Goal: Task Accomplishment & Management: Complete application form

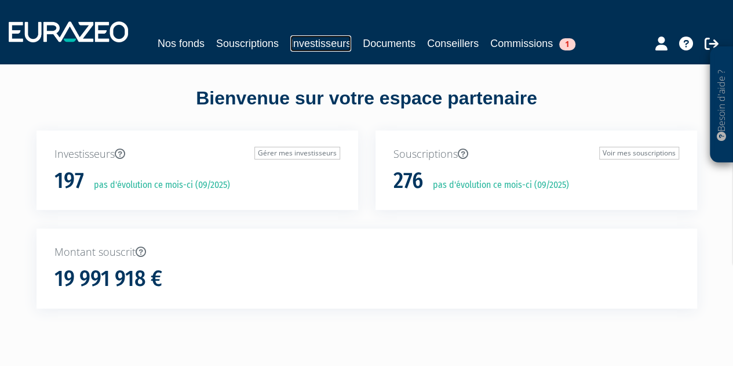
click at [316, 42] on link "Investisseurs" at bounding box center [320, 43] width 61 height 16
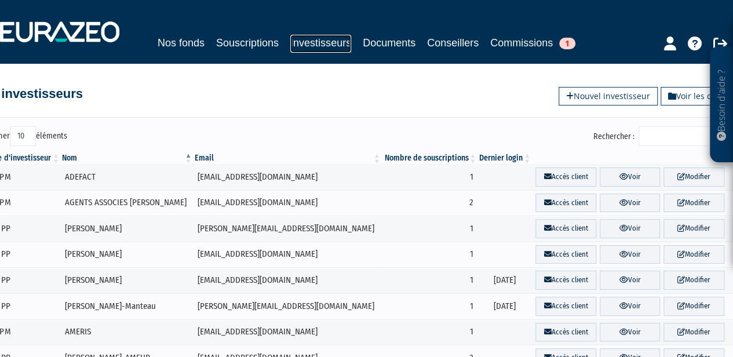
click at [308, 45] on link "Investisseurs" at bounding box center [320, 44] width 61 height 18
click at [655, 139] on input "Rechercher :" at bounding box center [694, 136] width 110 height 20
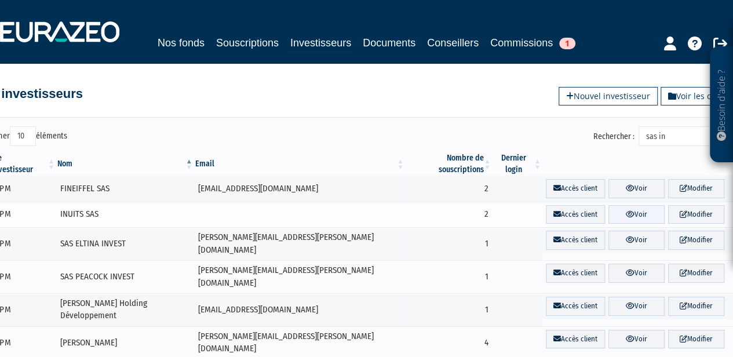
type input "sas in"
click at [627, 205] on link "Voir" at bounding box center [637, 214] width 56 height 19
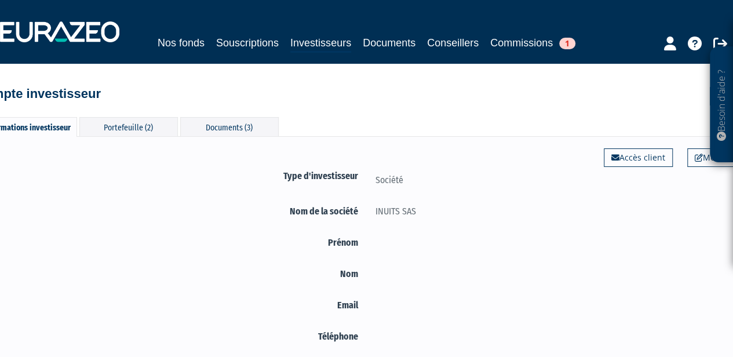
click at [140, 115] on div "Informations investisseur Portefeuille (2) Documents (3) Modifier Accès client …" at bounding box center [367, 255] width 661 height 298
click at [125, 127] on div "Portefeuille (2)" at bounding box center [128, 126] width 99 height 19
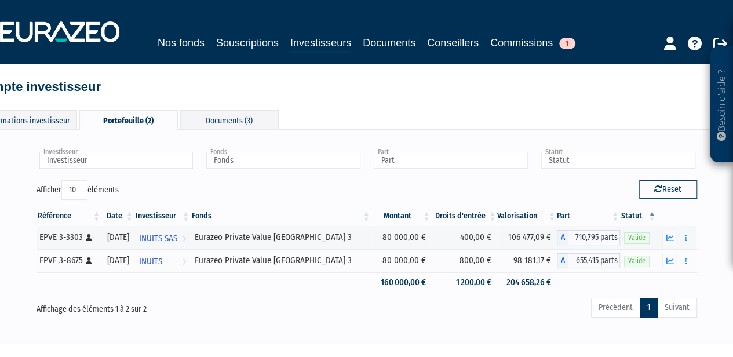
scroll to position [8, 0]
click at [711, 214] on div "Investisseur INUITS SAS INUITS Investisseur Fonds Eurazeo Private Value Europe …" at bounding box center [367, 235] width 753 height 189
click at [684, 237] on button "button" at bounding box center [686, 237] width 14 height 14
click at [669, 255] on link "Rachat libre" at bounding box center [660, 258] width 57 height 19
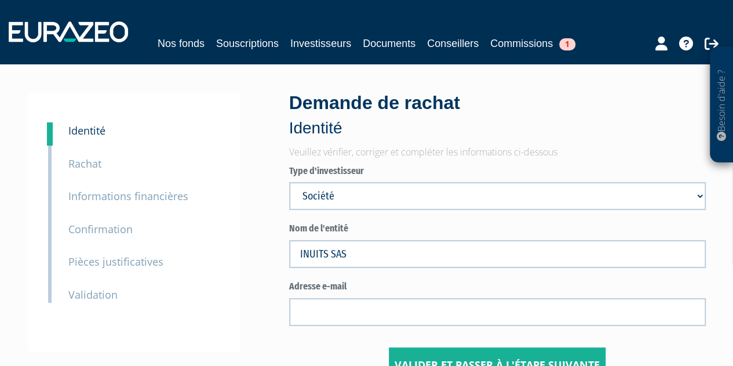
scroll to position [64, 0]
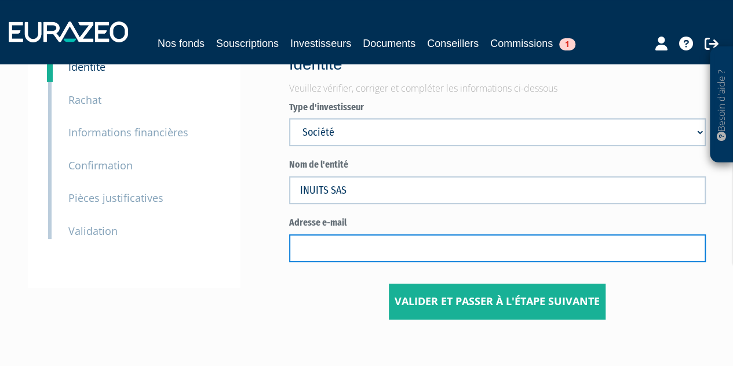
click at [378, 239] on input "text" at bounding box center [497, 248] width 417 height 28
paste input "[EMAIL_ADDRESS][DOMAIN_NAME]"
type input "[EMAIL_ADDRESS][DOMAIN_NAME]"
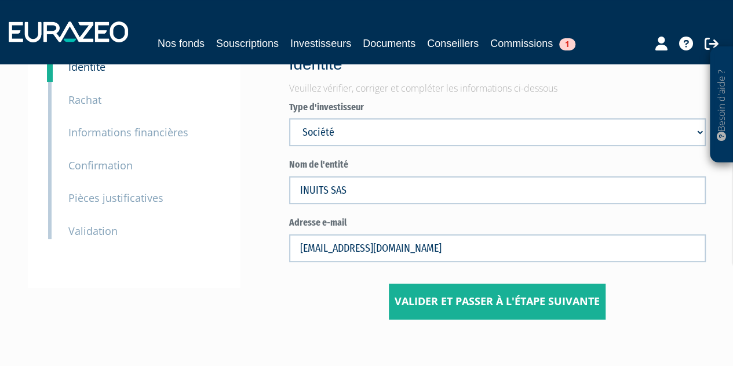
click at [353, 290] on center "Valider et passer à l'étape suivante" at bounding box center [497, 302] width 417 height 36
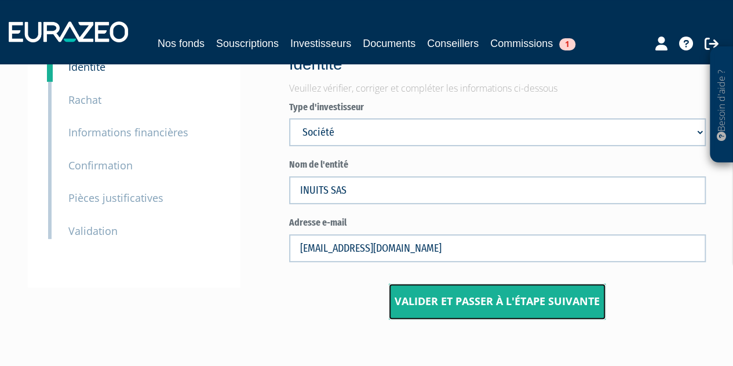
click at [447, 302] on input "Valider et passer à l'étape suivante" at bounding box center [497, 302] width 217 height 36
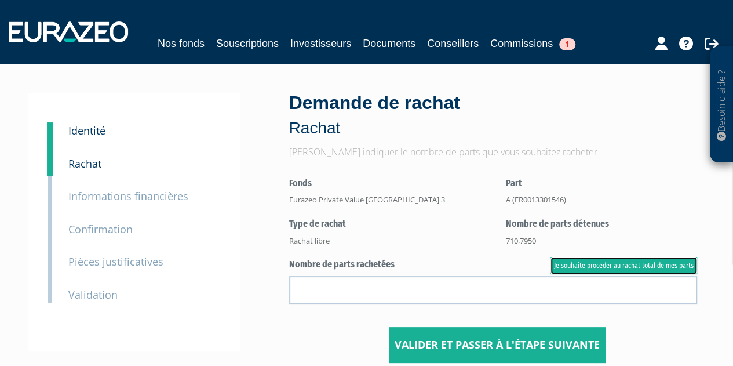
click at [566, 263] on link "Je souhaite procéder au rachat total de mes parts" at bounding box center [624, 265] width 147 height 17
type input "710.795000"
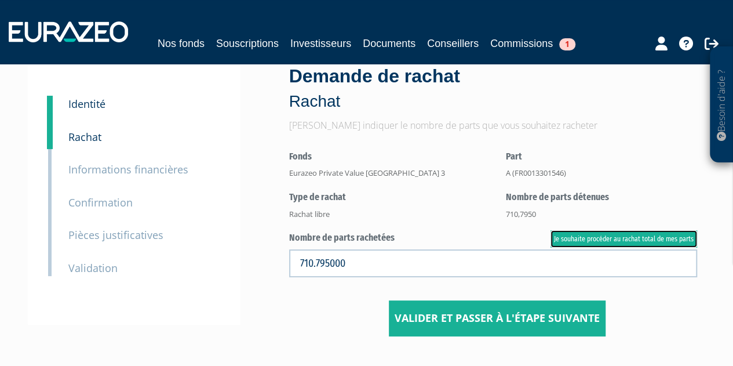
scroll to position [27, 0]
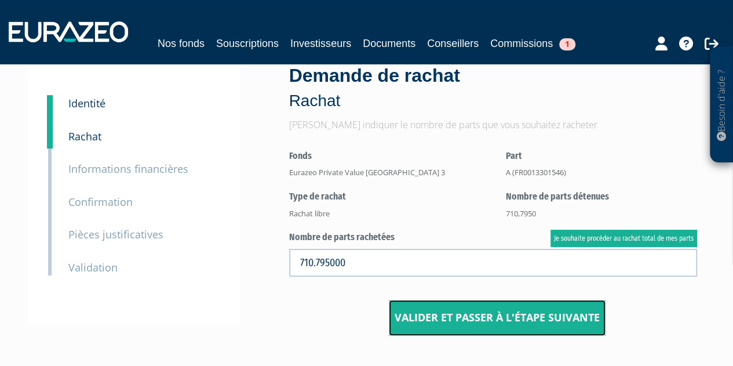
click at [533, 310] on input "Valider et passer à l'étape suivante" at bounding box center [497, 318] width 217 height 36
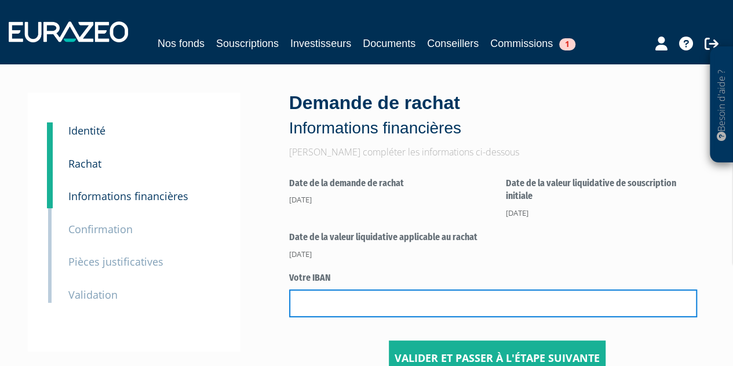
click at [520, 304] on input "text" at bounding box center [493, 303] width 408 height 28
paste input "FR76 3000 3030 8100 0270 2065 468"
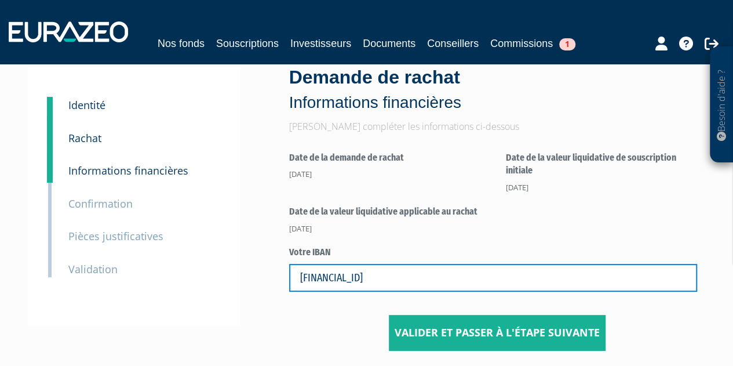
scroll to position [27, 0]
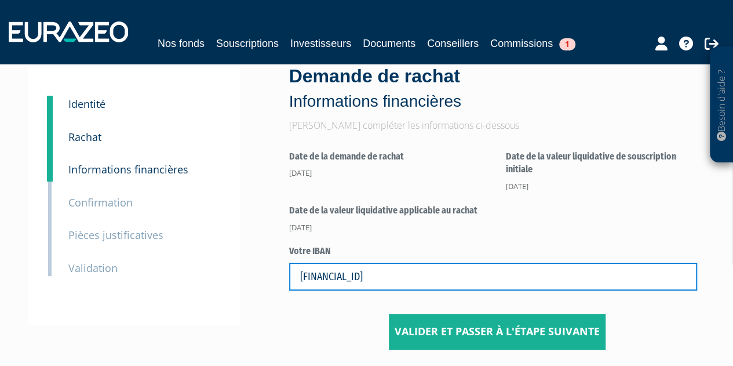
type input "FR76 3000 3030 8100 0270 2065 468"
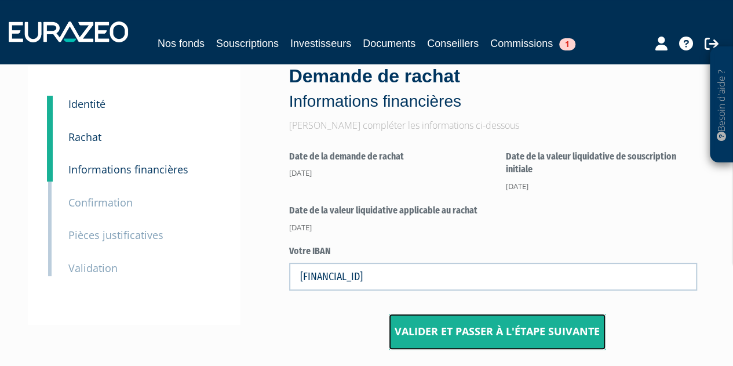
click at [437, 335] on input "Valider et passer à l'étape suivante" at bounding box center [497, 332] width 217 height 36
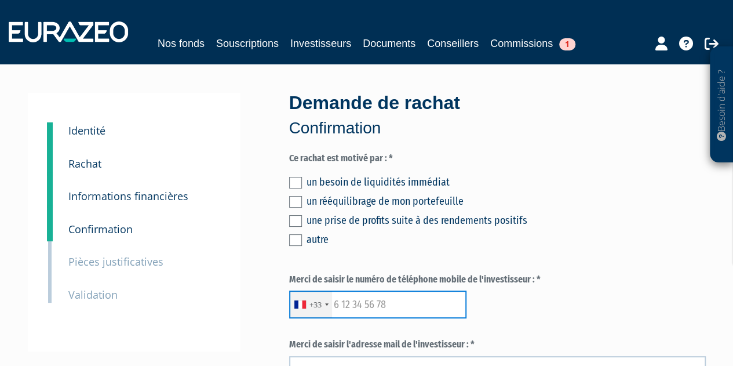
click at [399, 295] on input "text" at bounding box center [377, 304] width 177 height 28
paste input "0643093790"
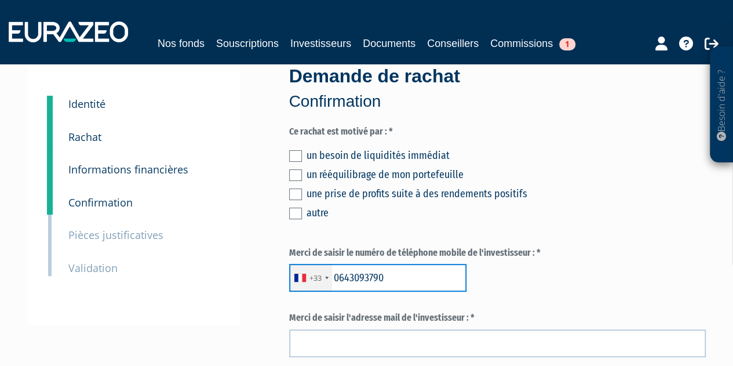
scroll to position [27, 0]
click at [338, 274] on input "0643093790" at bounding box center [377, 277] width 177 height 28
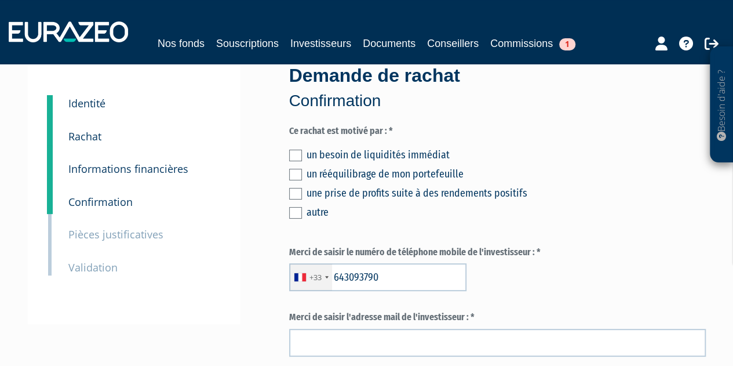
click at [619, 250] on label "Merci de saisir le numéro de téléphone mobile de l'investisseur : *" at bounding box center [497, 252] width 417 height 13
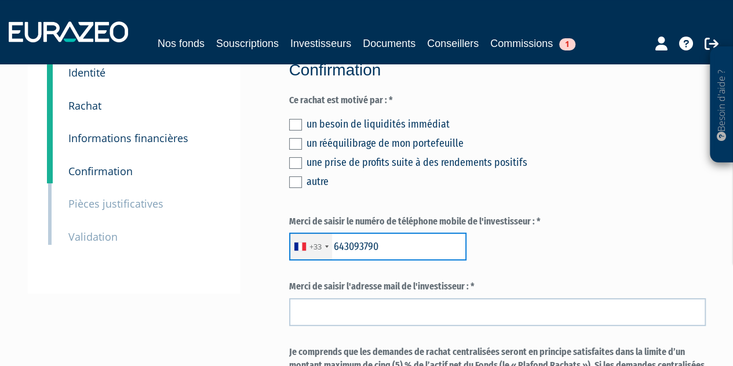
click at [332, 246] on input "643093790" at bounding box center [377, 246] width 177 height 28
type input "0643093790"
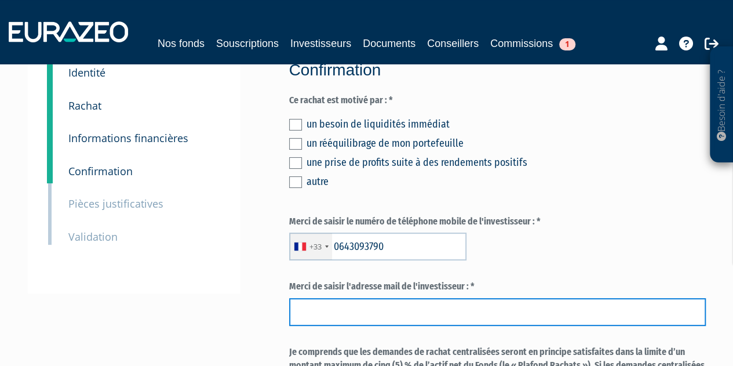
click at [330, 316] on input "email" at bounding box center [497, 312] width 417 height 28
paste input "[EMAIL_ADDRESS][DOMAIN_NAME]"
type input "[EMAIL_ADDRESS][DOMAIN_NAME]"
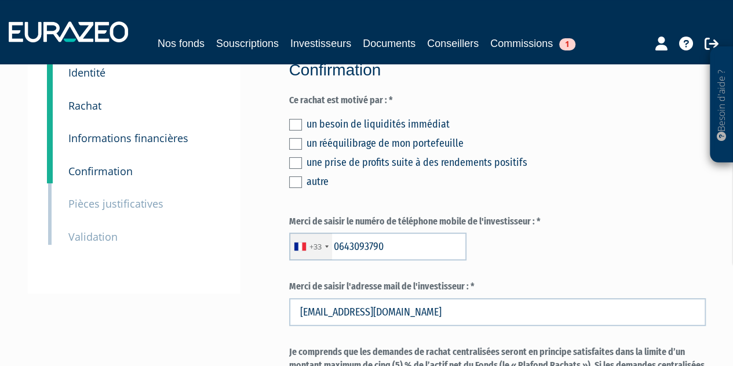
click at [615, 243] on div "+33 [GEOGRAPHIC_DATA] +33 [GEOGRAPHIC_DATA] ([GEOGRAPHIC_DATA]) +49 [GEOGRAPHIC…" at bounding box center [497, 246] width 417 height 28
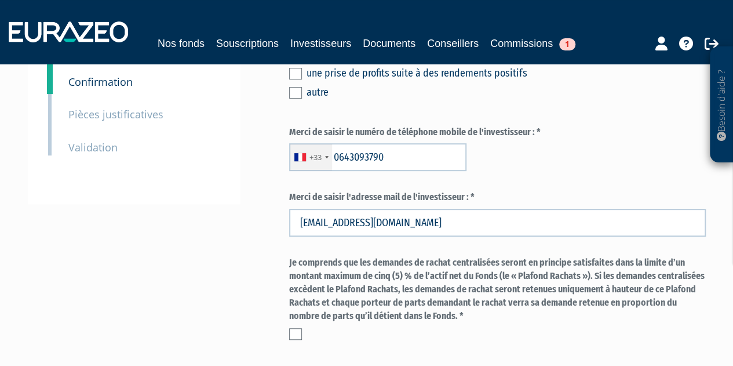
scroll to position [162, 0]
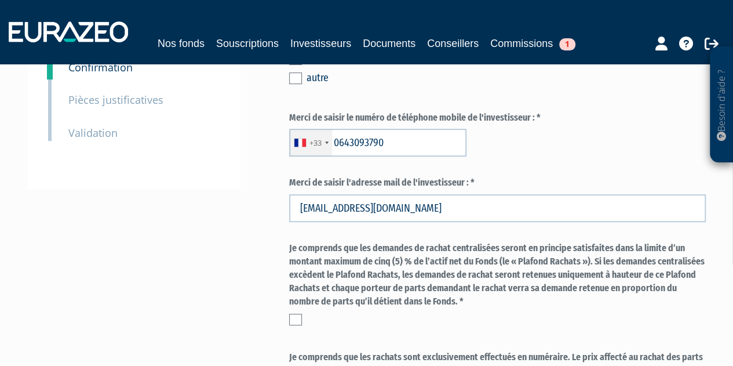
click at [291, 320] on label at bounding box center [295, 320] width 13 height 12
click at [0, 0] on input "checkbox" at bounding box center [0, 0] width 0 height 0
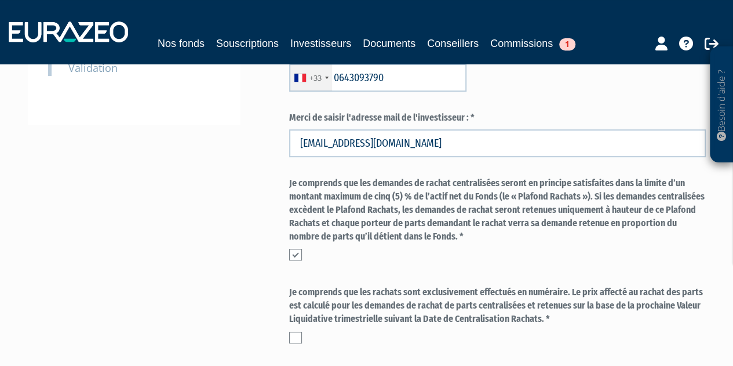
scroll to position [229, 0]
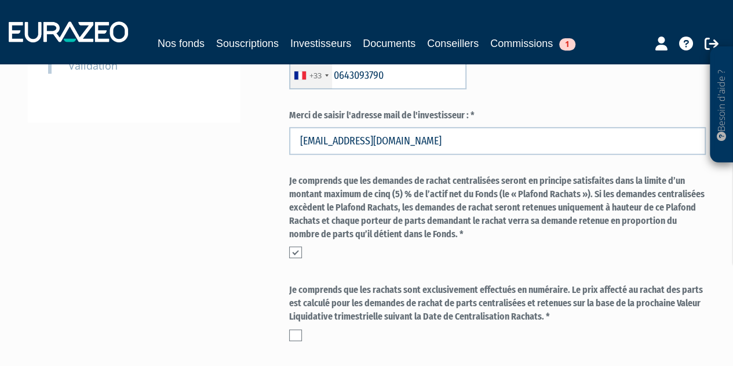
click at [295, 328] on div "Je comprends que les rachats sont exclusivement effectués en numéraire. Le prix…" at bounding box center [497, 312] width 417 height 57
click at [292, 334] on label at bounding box center [295, 335] width 13 height 12
click at [0, 0] on input "checkbox" at bounding box center [0, 0] width 0 height 0
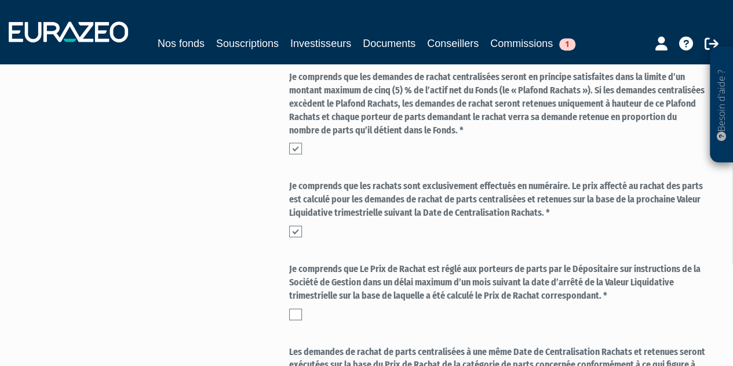
scroll to position [333, 0]
click at [296, 313] on label at bounding box center [295, 314] width 13 height 12
click at [0, 0] on input "checkbox" at bounding box center [0, 0] width 0 height 0
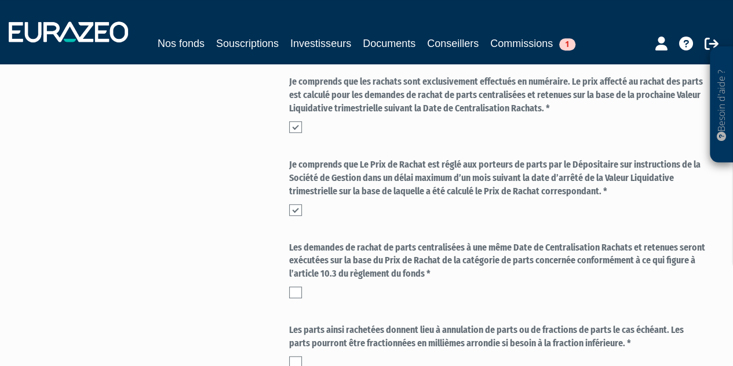
click at [292, 296] on label at bounding box center [295, 292] width 13 height 12
click at [0, 0] on input "checkbox" at bounding box center [0, 0] width 0 height 0
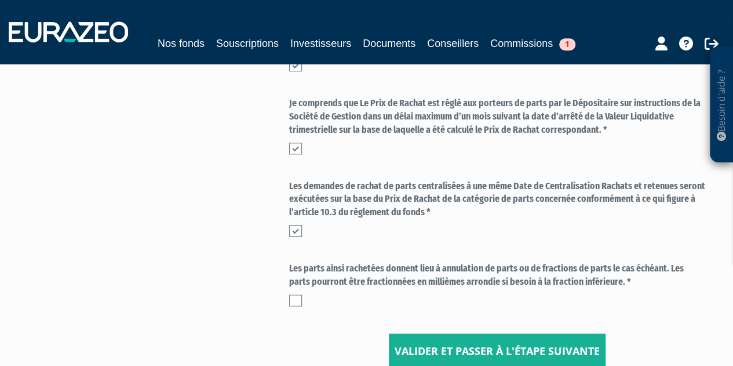
scroll to position [502, 0]
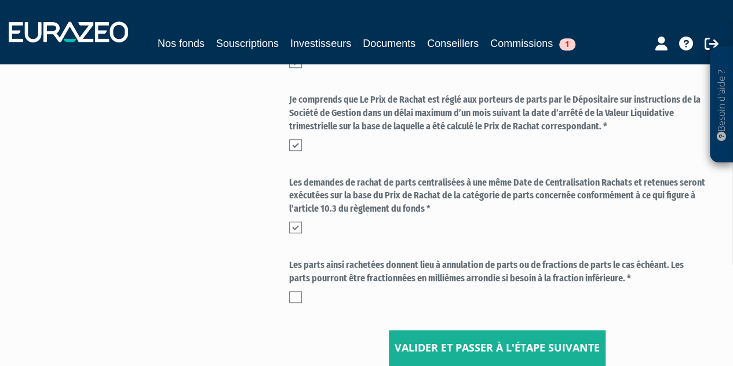
click at [292, 288] on div "Les parts ainsi rachetées donnent lieu à annulation de parts ou de fractions de…" at bounding box center [497, 281] width 417 height 44
click at [294, 297] on label at bounding box center [295, 297] width 13 height 12
click at [0, 0] on input "checkbox" at bounding box center [0, 0] width 0 height 0
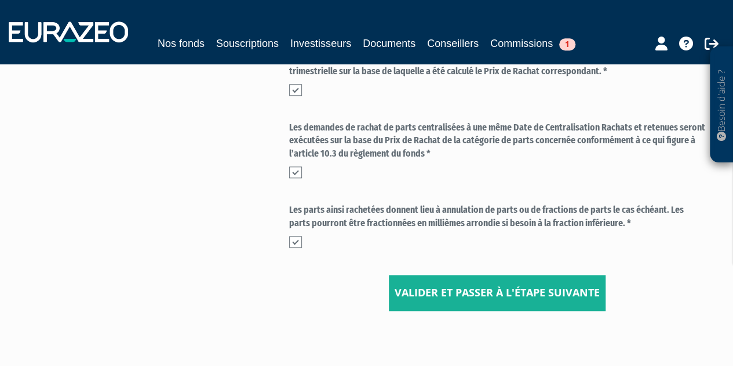
scroll to position [560, 0]
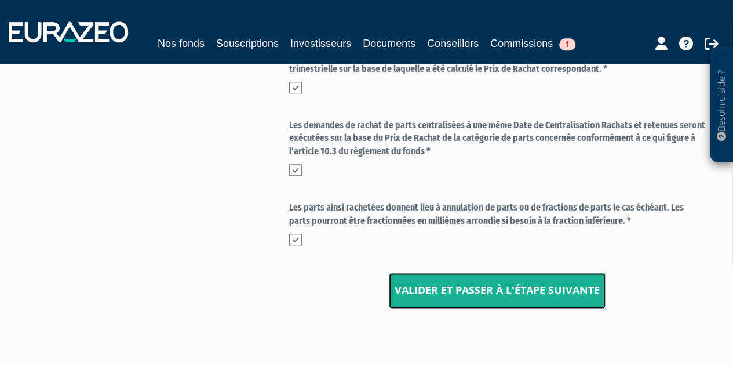
click at [424, 289] on input "Valider et passer à l'étape suivante" at bounding box center [497, 291] width 217 height 36
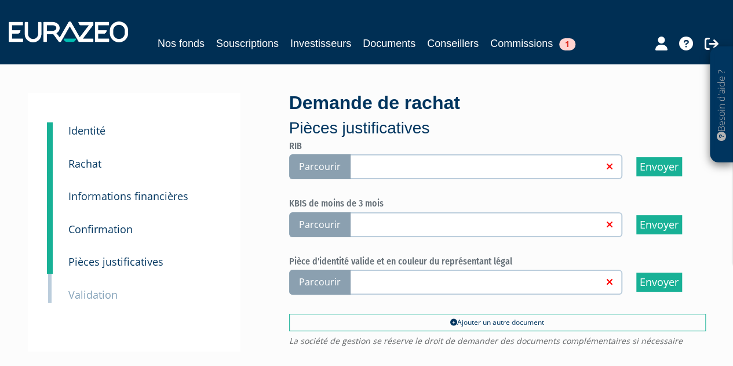
click at [314, 168] on span "Parcourir" at bounding box center [319, 166] width 61 height 25
click at [0, 0] on input "Parcourir" at bounding box center [0, 0] width 0 height 0
click at [330, 216] on span "Parcourir" at bounding box center [319, 224] width 61 height 25
click at [0, 0] on input "Parcourir" at bounding box center [0, 0] width 0 height 0
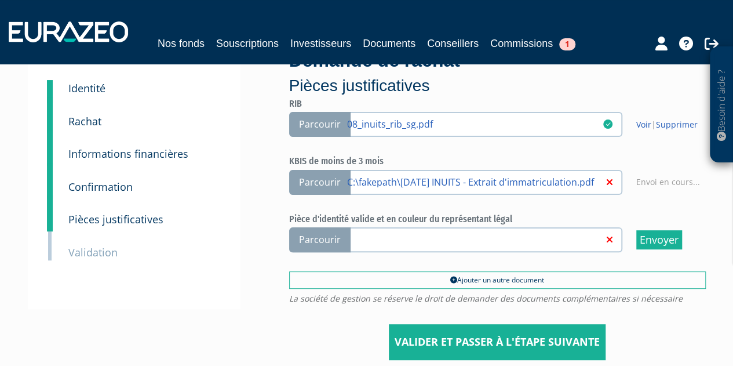
scroll to position [43, 0]
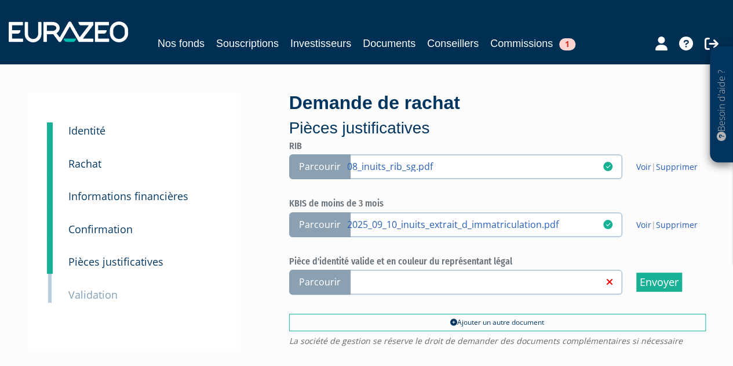
click at [312, 284] on span "Parcourir" at bounding box center [319, 282] width 61 height 25
click at [0, 0] on input "Parcourir" at bounding box center [0, 0] width 0 height 0
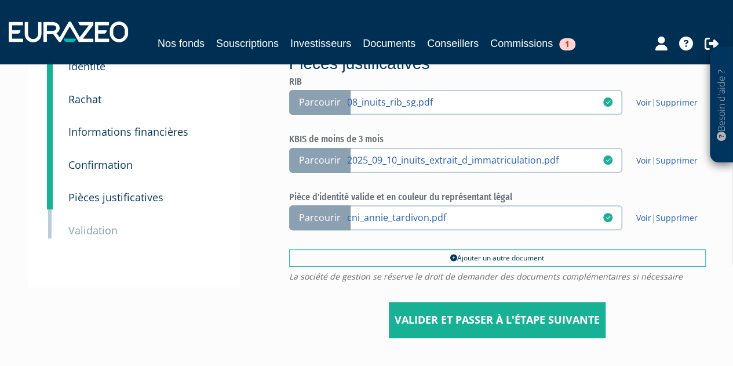
scroll to position [65, 0]
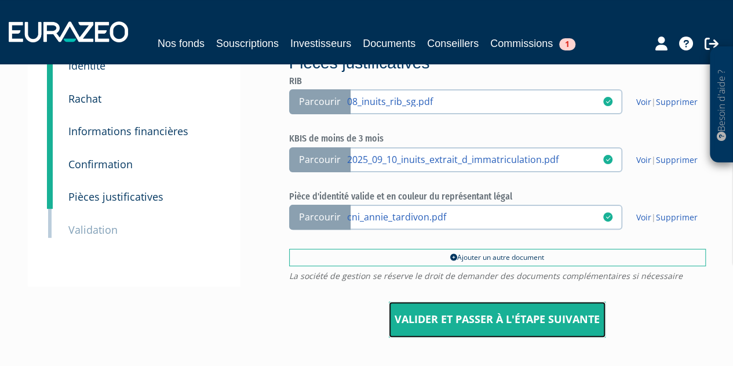
click at [476, 322] on input "Valider et passer à l'étape suivante" at bounding box center [497, 319] width 217 height 36
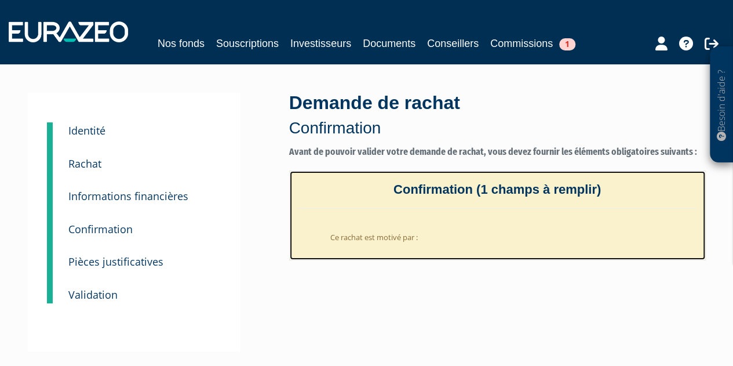
click at [411, 238] on li "Ce rachat est motivé par :" at bounding box center [509, 234] width 375 height 28
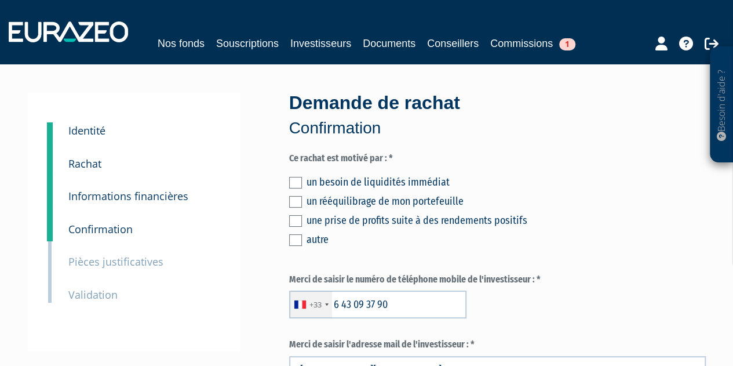
click at [338, 181] on div "un besoin de liquidités immédiat" at bounding box center [506, 182] width 399 height 16
click at [295, 198] on label at bounding box center [295, 202] width 13 height 12
click at [0, 0] on input "checkbox" at bounding box center [0, 0] width 0 height 0
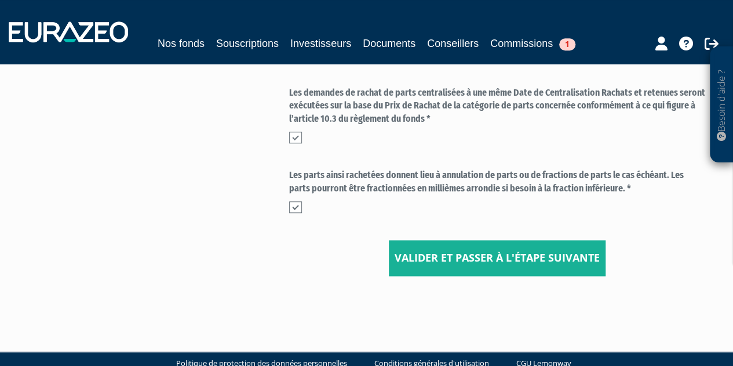
scroll to position [593, 0]
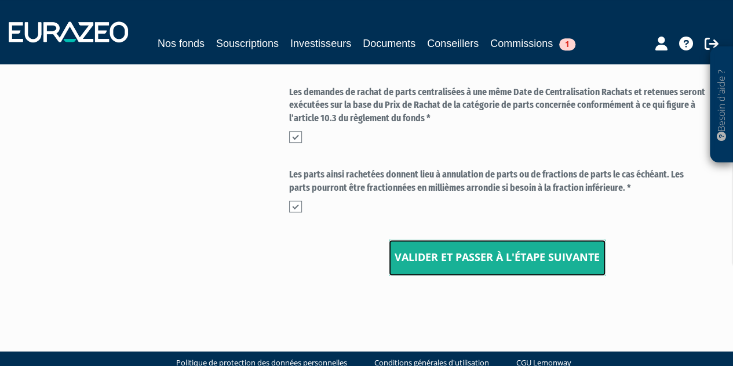
click at [419, 253] on input "Valider et passer à l'étape suivante" at bounding box center [497, 257] width 217 height 36
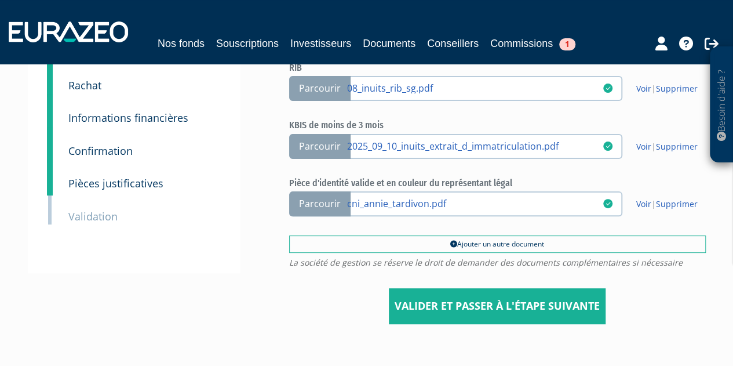
scroll to position [81, 0]
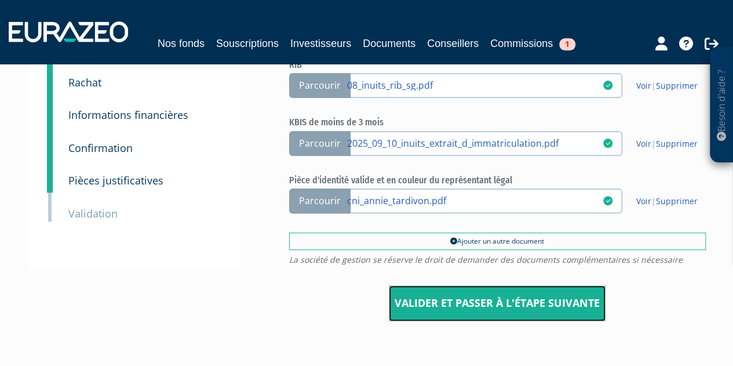
click at [423, 293] on input "Valider et passer à l'étape suivante" at bounding box center [497, 303] width 217 height 36
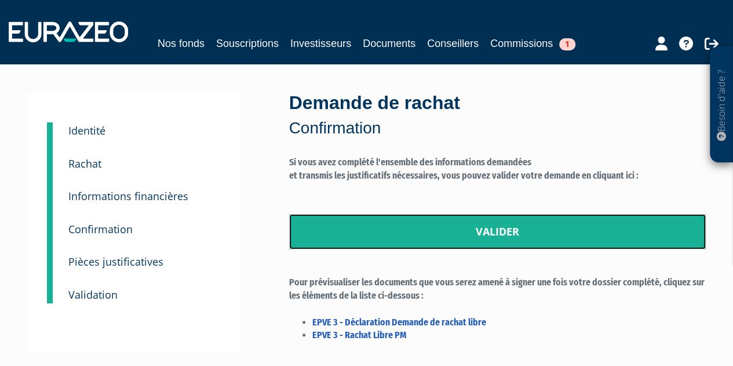
drag, startPoint x: 420, startPoint y: 235, endPoint x: 410, endPoint y: 38, distance: 197.4
click at [420, 235] on link "Valider" at bounding box center [497, 232] width 417 height 36
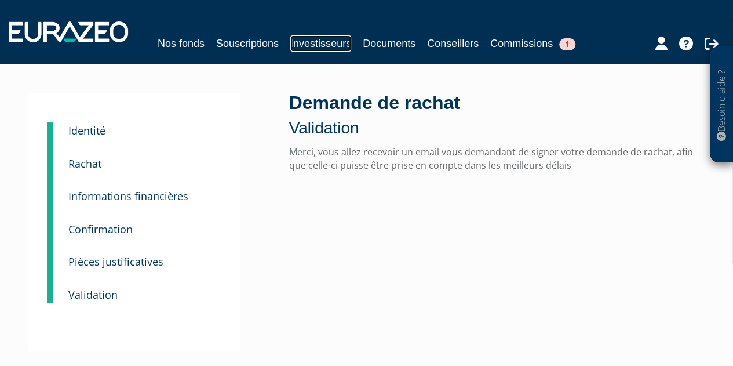
click at [310, 37] on link "Investisseurs" at bounding box center [320, 43] width 61 height 16
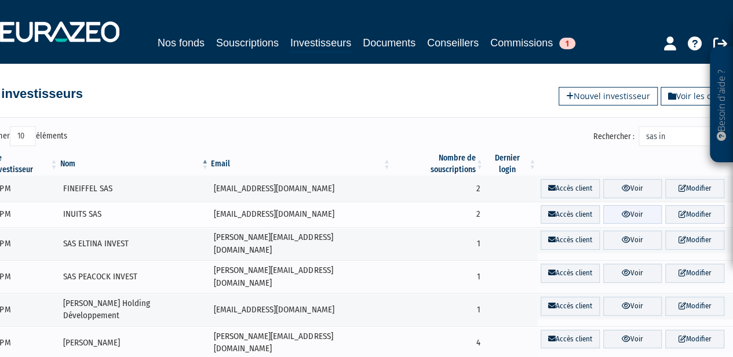
click at [629, 205] on link "Voir" at bounding box center [633, 214] width 59 height 19
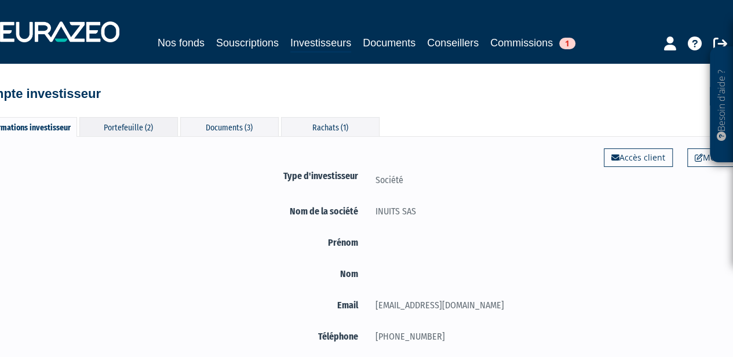
click at [136, 121] on div "Portefeuille (2)" at bounding box center [128, 126] width 99 height 19
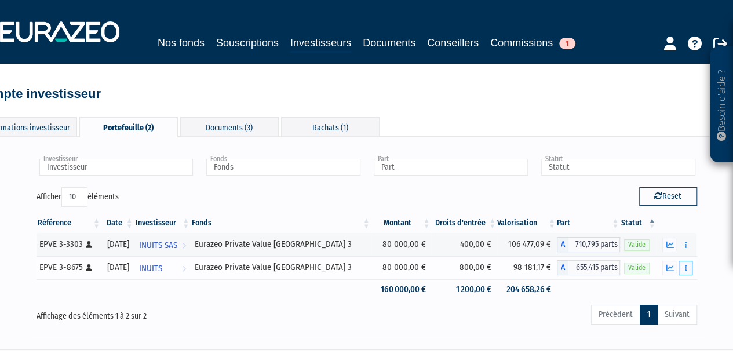
click at [685, 267] on icon "button" at bounding box center [686, 268] width 2 height 8
click at [645, 309] on link "Rachat libre" at bounding box center [660, 310] width 58 height 19
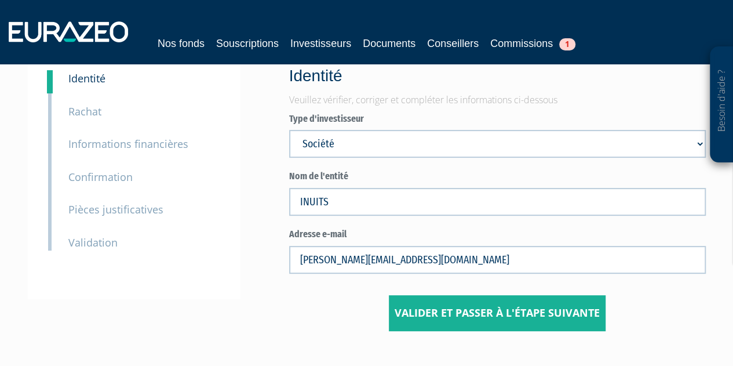
scroll to position [53, 0]
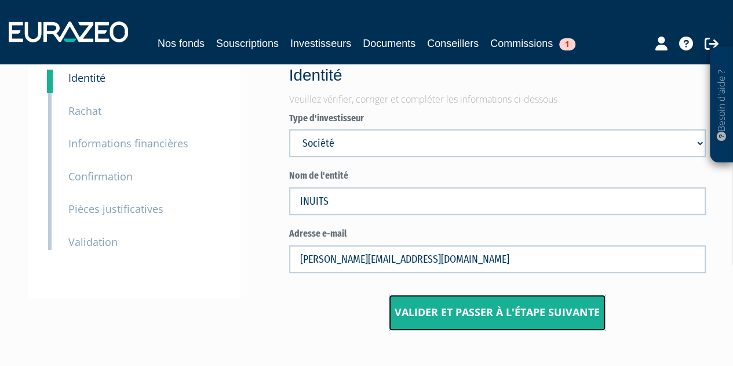
click at [458, 318] on input "Valider et passer à l'étape suivante" at bounding box center [497, 313] width 217 height 36
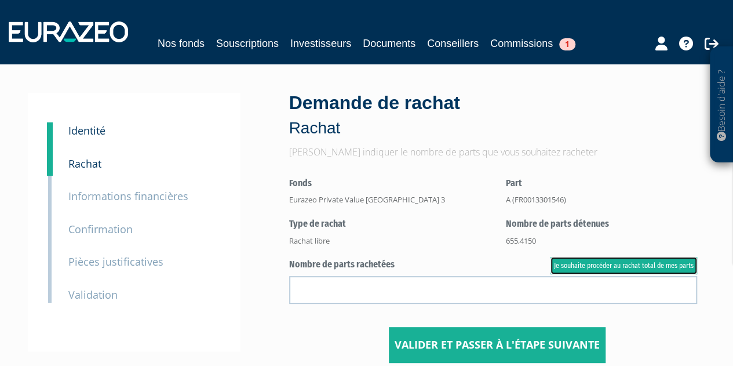
click at [579, 268] on link "Je souhaite procéder au rachat total de mes parts" at bounding box center [624, 265] width 147 height 17
type input "655.415000"
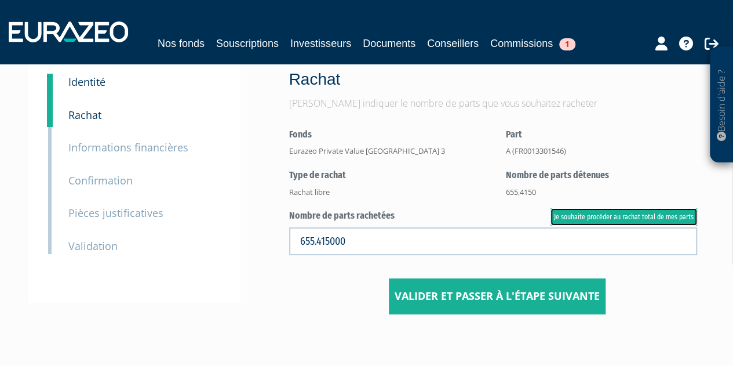
scroll to position [49, 0]
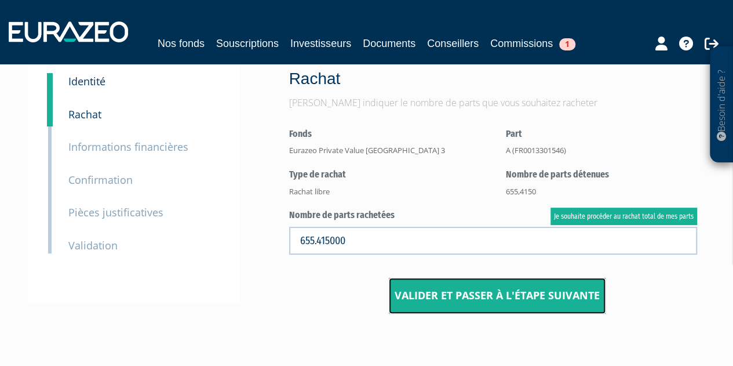
click at [482, 295] on input "Valider et passer à l'étape suivante" at bounding box center [497, 296] width 217 height 36
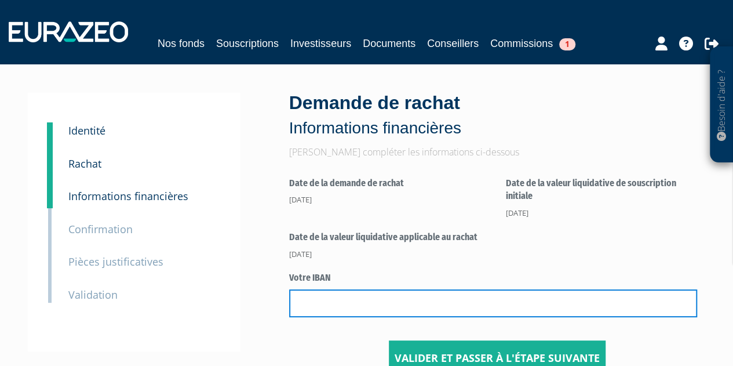
drag, startPoint x: 0, startPoint y: 0, endPoint x: 482, endPoint y: 295, distance: 565.5
click at [482, 295] on input "text" at bounding box center [493, 303] width 408 height 28
paste input "[EMAIL_ADDRESS][DOMAIN_NAME]"
type input "g"
paste input "FR76 3000 3030 8100 0270 2065 468"
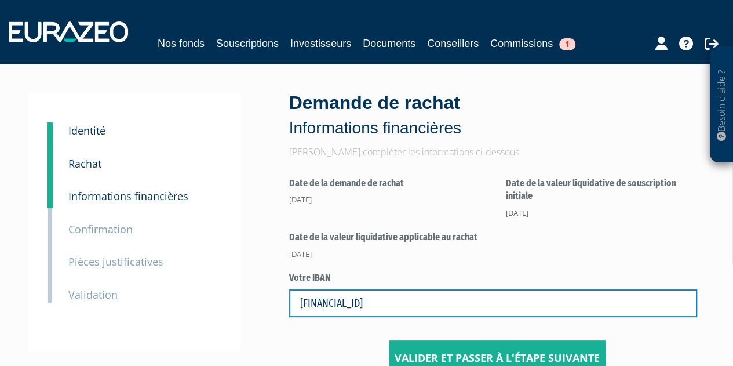
scroll to position [22, 0]
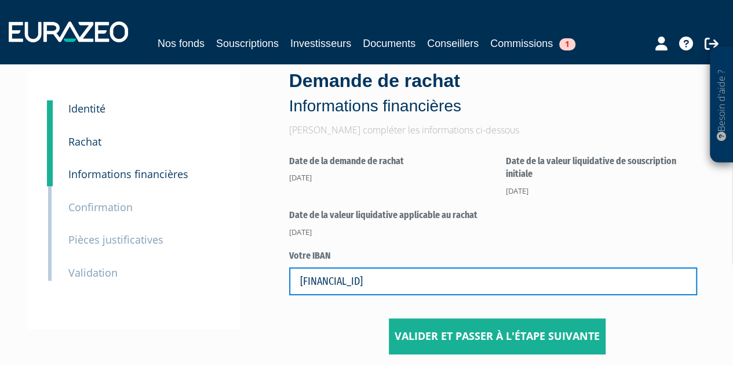
type input "FR76 3000 3030 8100 0270 2065 468"
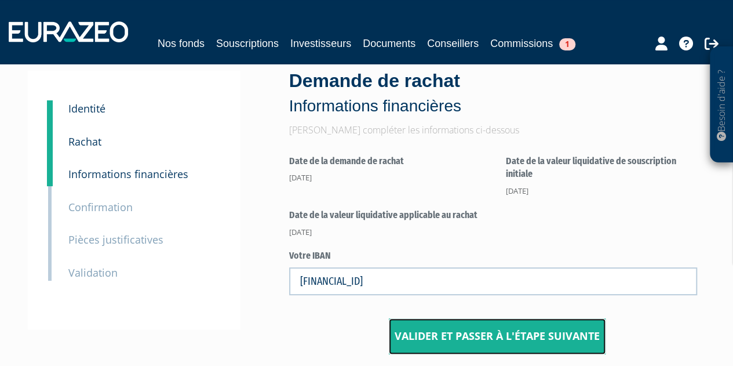
click at [437, 340] on input "Valider et passer à l'étape suivante" at bounding box center [497, 336] width 217 height 36
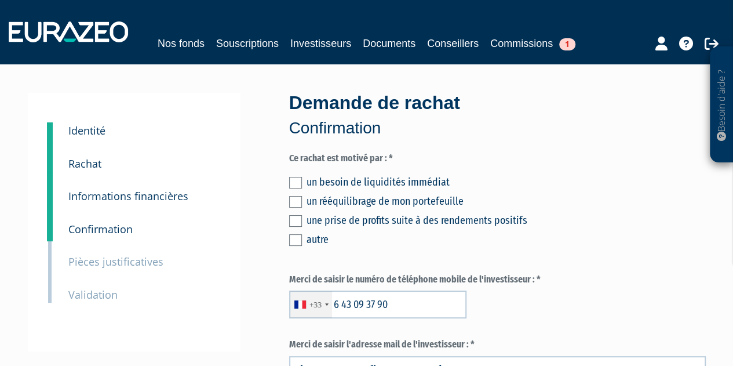
click at [297, 197] on label at bounding box center [295, 202] width 13 height 12
click at [0, 0] on input "checkbox" at bounding box center [0, 0] width 0 height 0
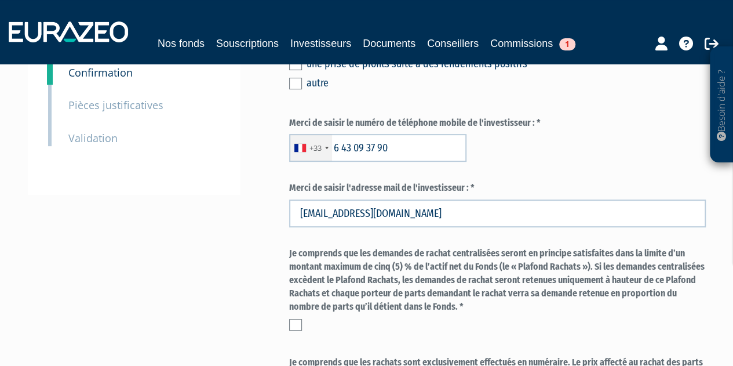
scroll to position [194, 0]
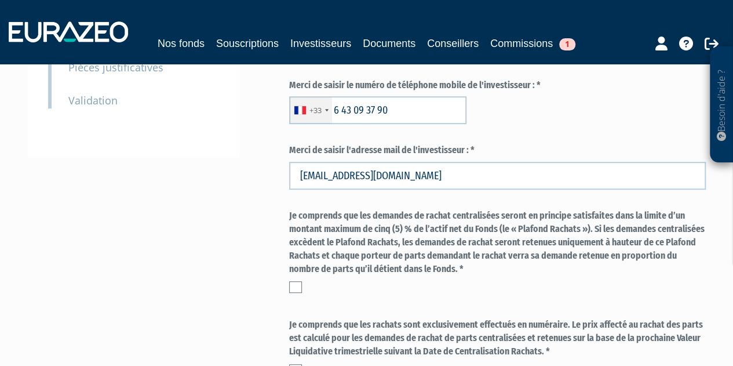
click at [294, 286] on label at bounding box center [295, 287] width 13 height 12
click at [0, 0] on input "checkbox" at bounding box center [0, 0] width 0 height 0
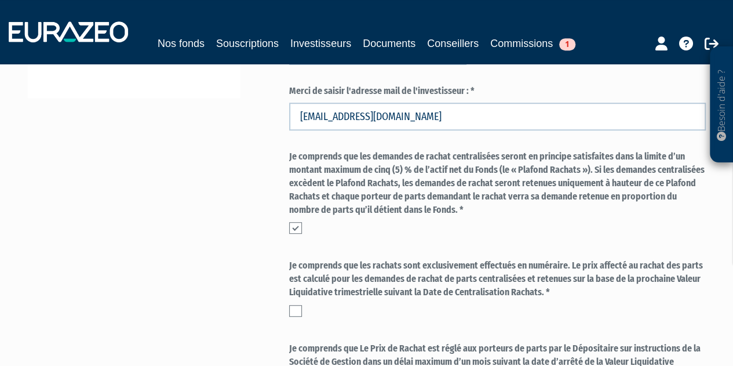
click at [296, 310] on label at bounding box center [295, 311] width 13 height 12
click at [0, 0] on input "checkbox" at bounding box center [0, 0] width 0 height 0
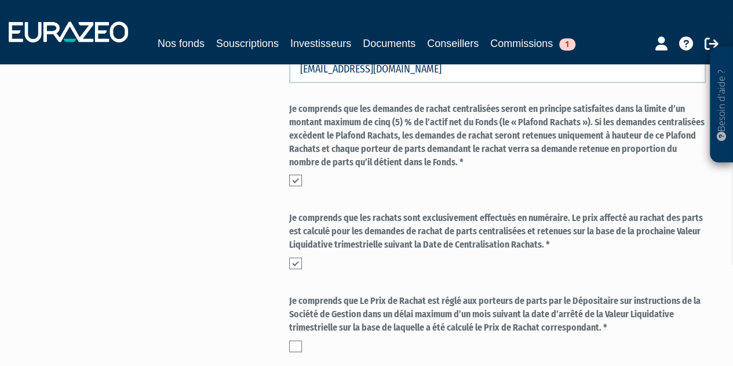
scroll to position [309, 0]
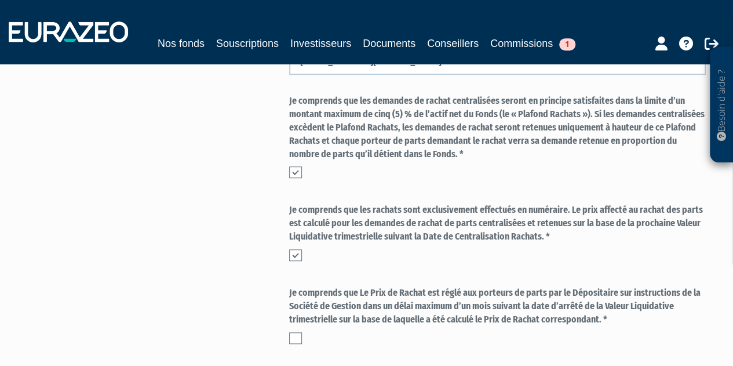
click at [293, 338] on label at bounding box center [295, 338] width 13 height 12
click at [0, 0] on input "checkbox" at bounding box center [0, 0] width 0 height 0
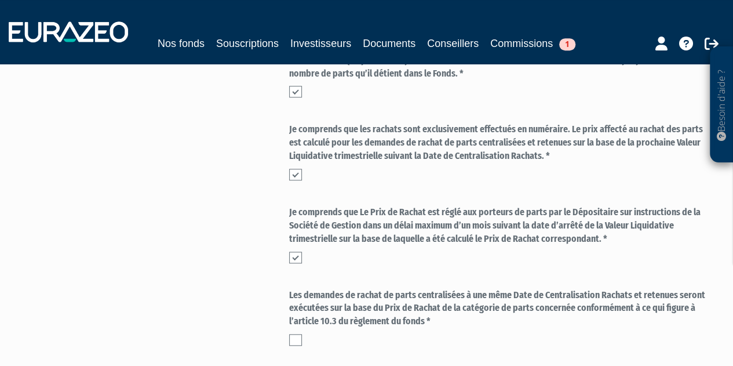
click at [293, 337] on label at bounding box center [295, 340] width 13 height 12
click at [0, 0] on input "checkbox" at bounding box center [0, 0] width 0 height 0
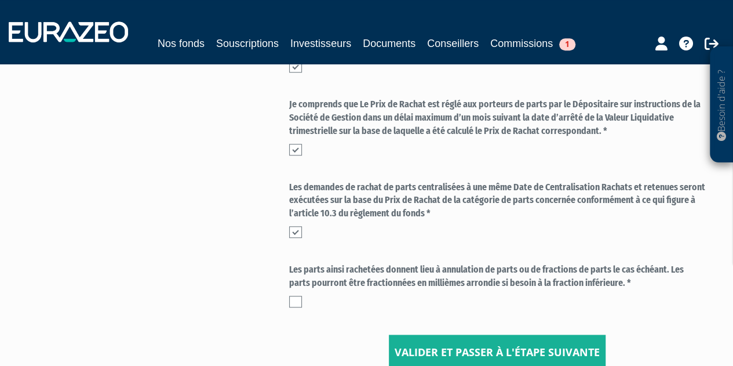
scroll to position [498, 0]
click at [295, 300] on label at bounding box center [295, 301] width 13 height 12
click at [0, 0] on input "checkbox" at bounding box center [0, 0] width 0 height 0
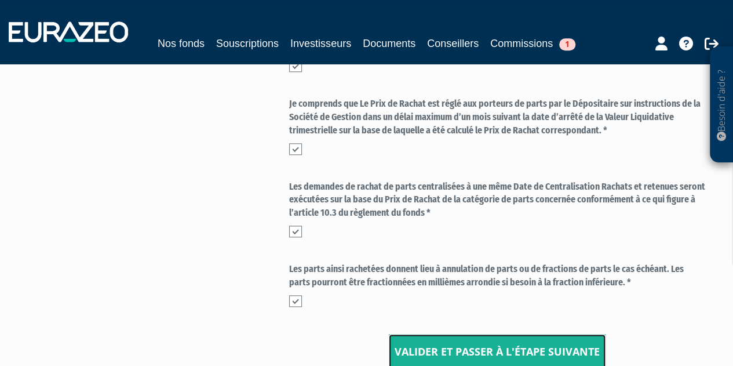
click at [425, 348] on input "Valider et passer à l'étape suivante" at bounding box center [497, 352] width 217 height 36
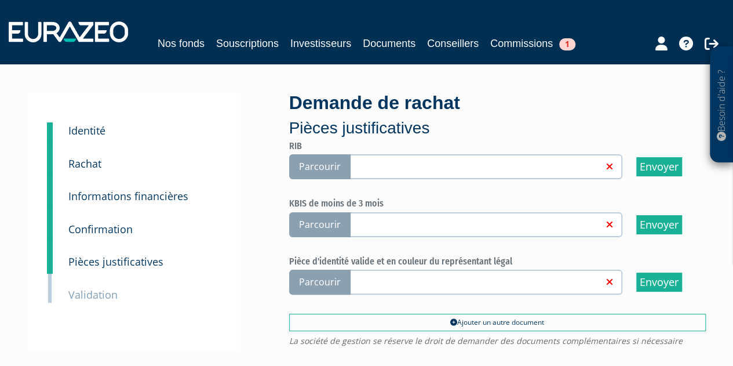
click at [312, 169] on span "Parcourir" at bounding box center [319, 166] width 61 height 25
click at [0, 0] on input "Parcourir" at bounding box center [0, 0] width 0 height 0
click at [317, 220] on span "Parcourir" at bounding box center [319, 224] width 61 height 25
click at [0, 0] on input "Parcourir" at bounding box center [0, 0] width 0 height 0
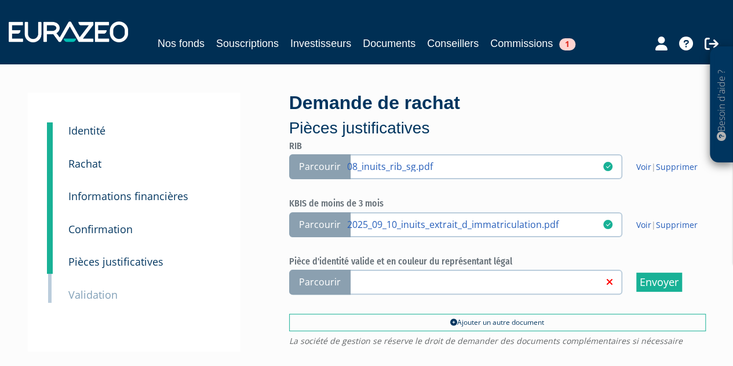
click at [308, 281] on span "Parcourir" at bounding box center [319, 282] width 61 height 25
click at [0, 0] on input "Parcourir" at bounding box center [0, 0] width 0 height 0
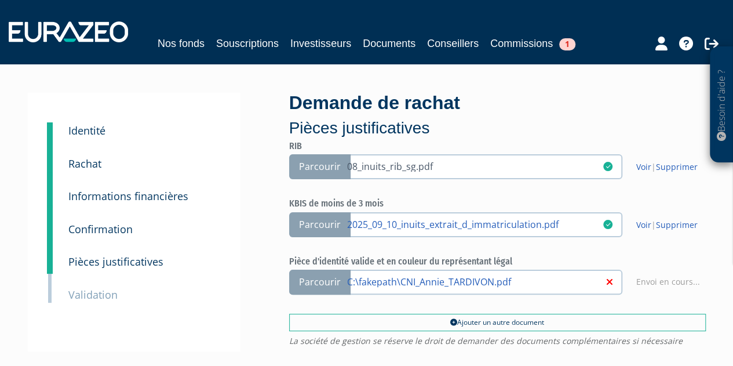
scroll to position [73, 0]
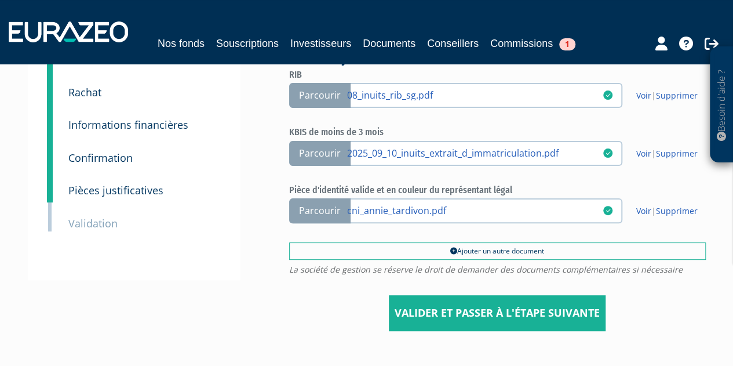
scroll to position [74, 0]
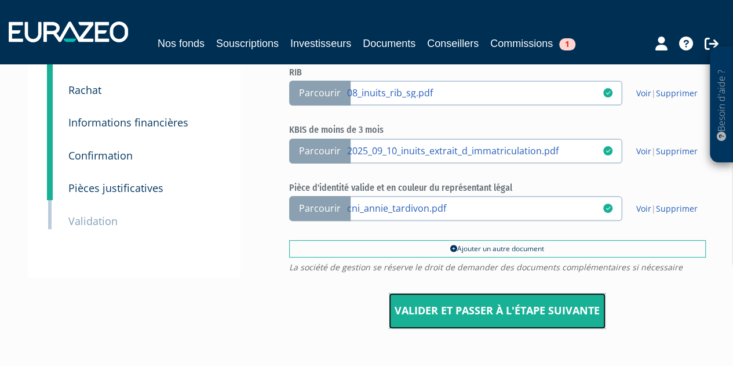
click at [447, 311] on input "Valider et passer à l'étape suivante" at bounding box center [497, 311] width 217 height 36
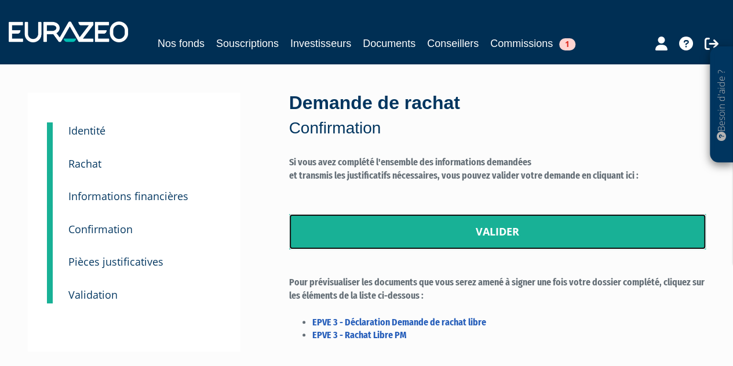
click at [443, 232] on link "Valider" at bounding box center [497, 232] width 417 height 36
